Goal: Find specific page/section

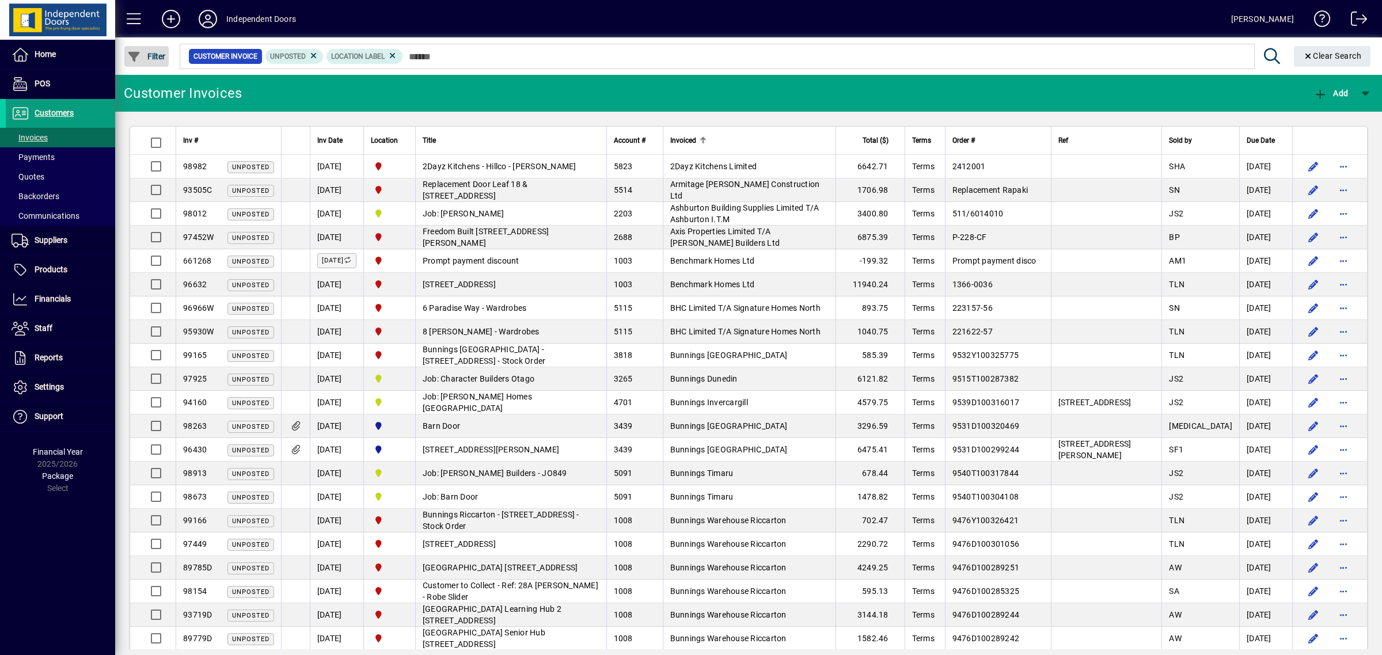
click at [156, 52] on span "Filter" at bounding box center [146, 56] width 39 height 9
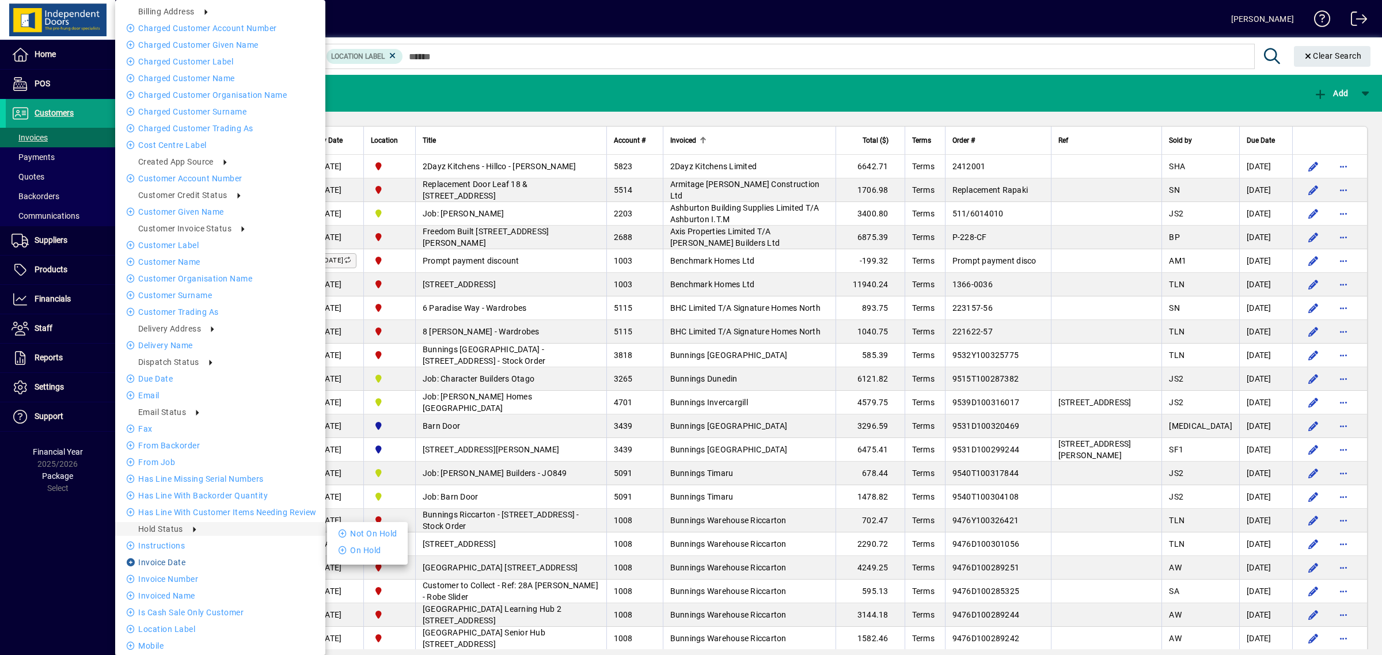
click at [170, 560] on li "Invoice date" at bounding box center [220, 563] width 210 height 14
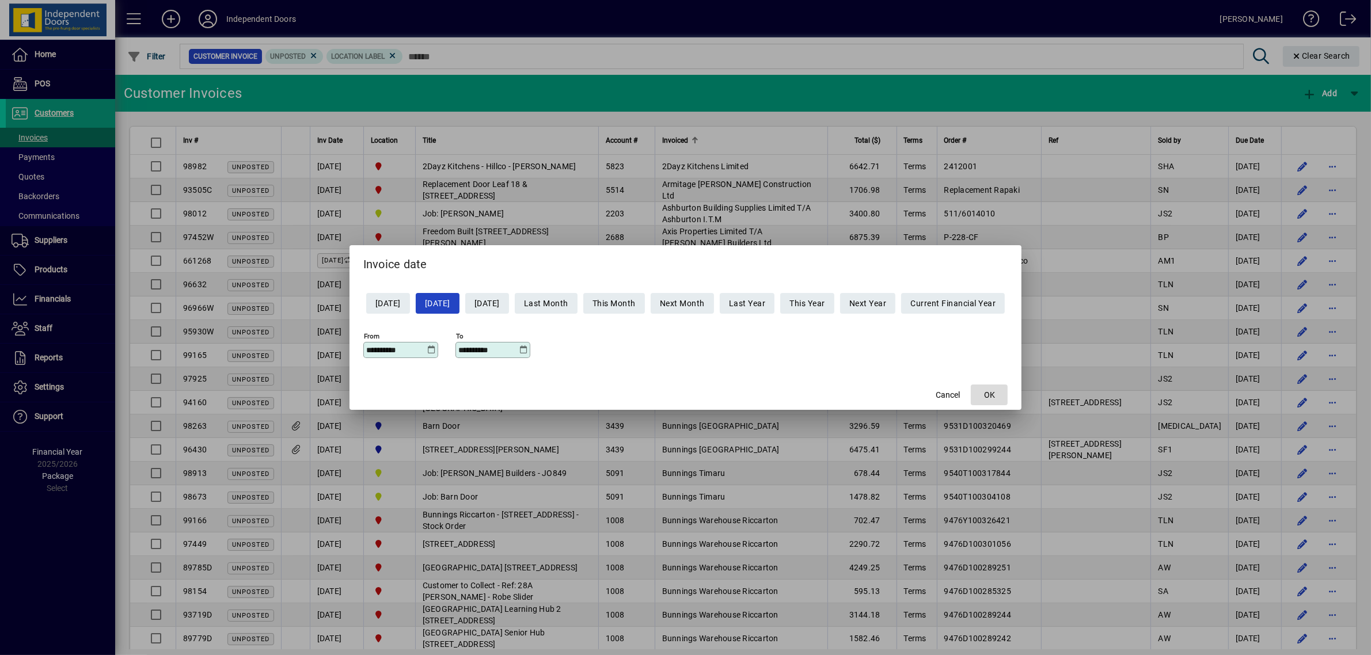
click at [1007, 391] on span "button" at bounding box center [989, 395] width 37 height 28
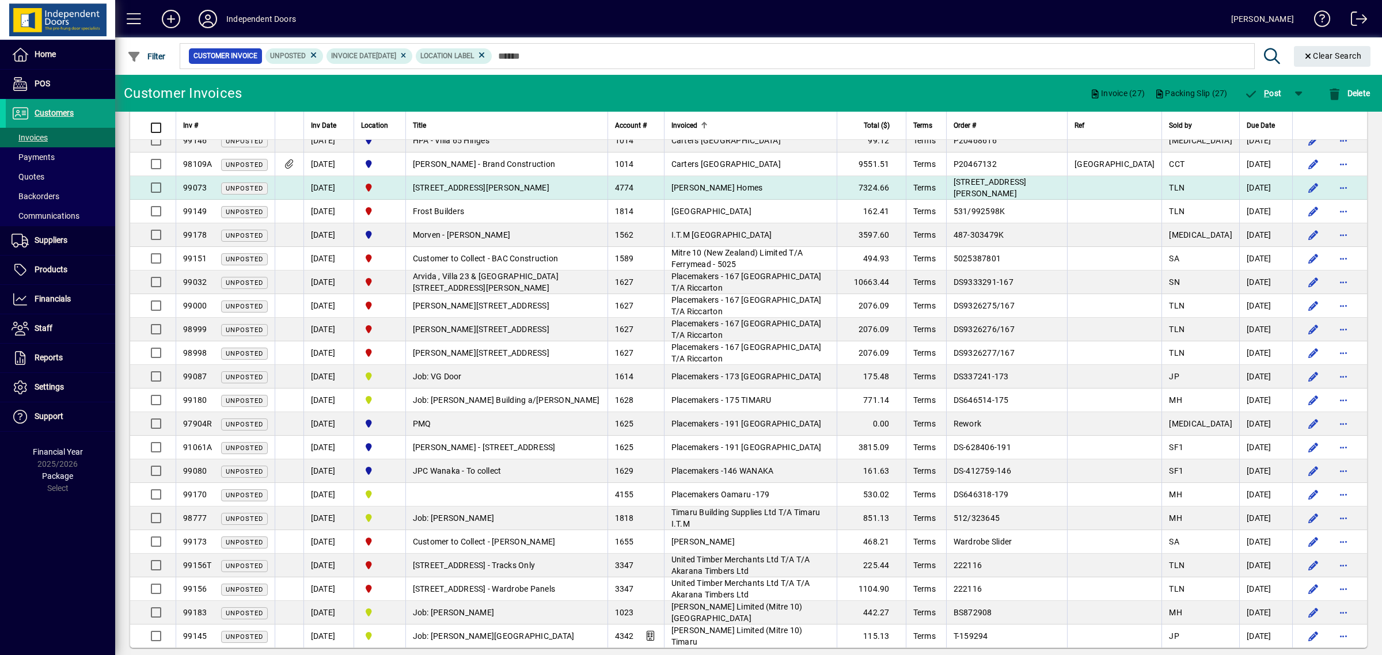
scroll to position [160, 0]
